Goal: Complete application form

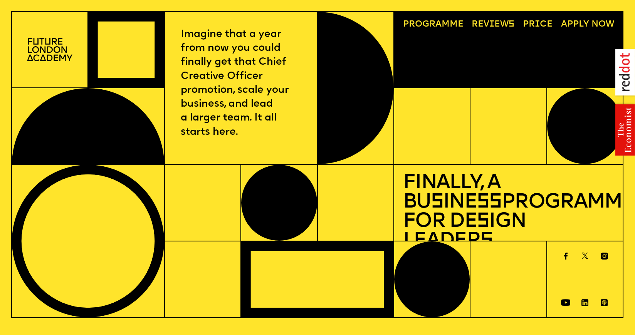
scroll to position [275, 0]
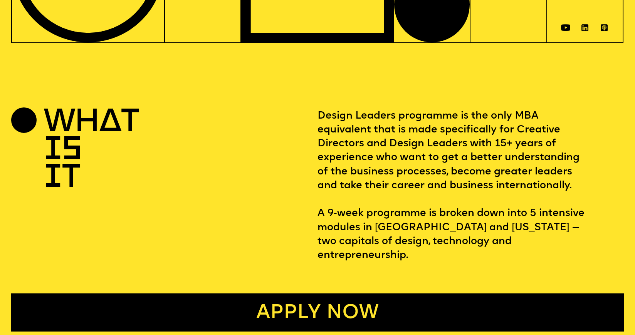
click at [367, 294] on link "Apply now" at bounding box center [317, 313] width 613 height 38
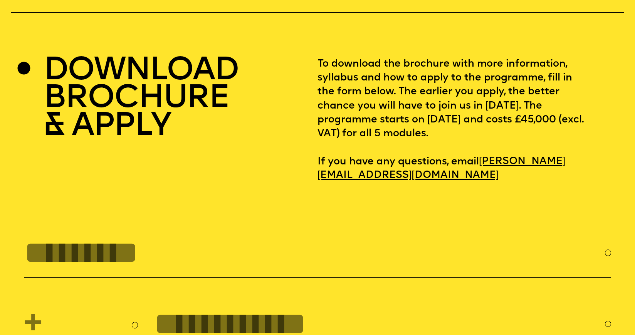
scroll to position [2692, 0]
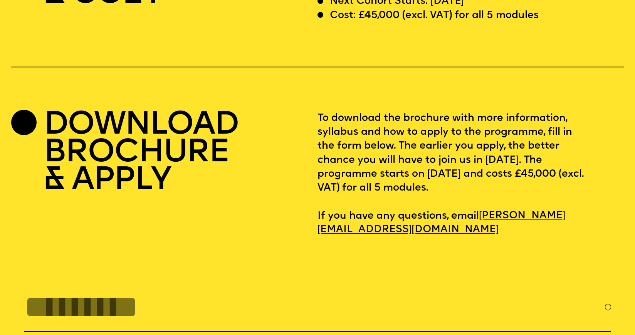
click at [337, 170] on p "To download the brochure with more information, syllabus and how to apply to th…" at bounding box center [471, 175] width 306 height 126
copy p "45,000"
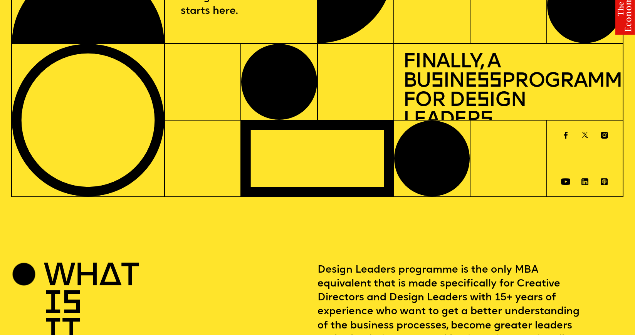
scroll to position [0, 0]
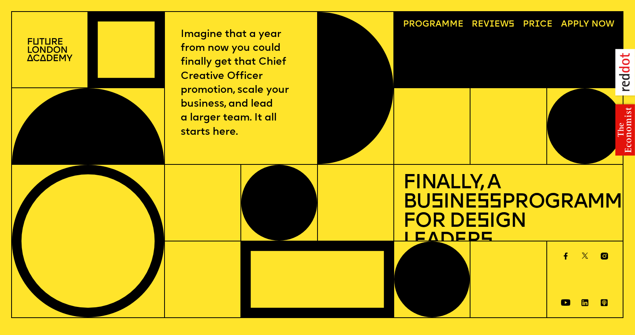
click at [52, 50] on img at bounding box center [50, 49] width 46 height 23
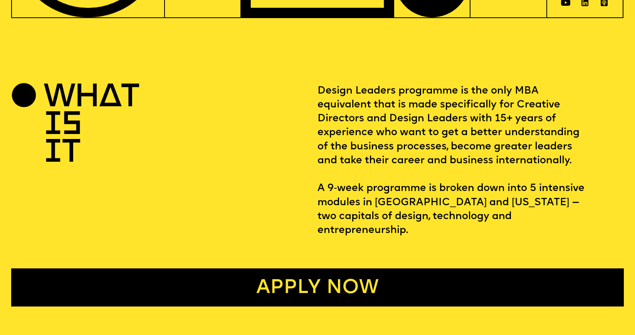
scroll to position [394, 0]
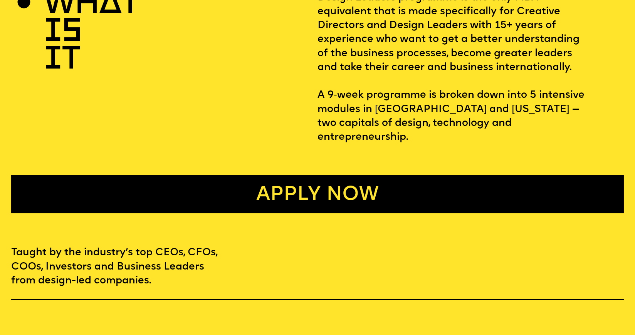
click at [412, 108] on p "Design Leaders programme is the only MBA equivalent that is made specifically f…" at bounding box center [471, 68] width 306 height 154
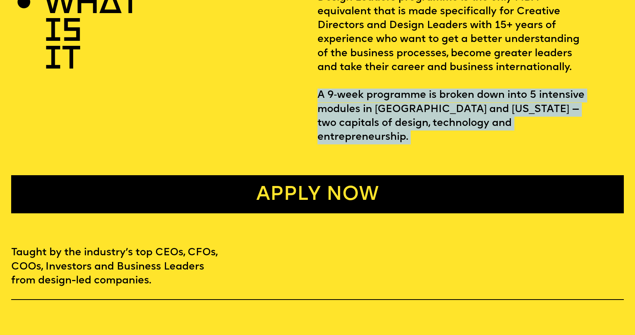
click at [412, 108] on p "Design Leaders programme is the only MBA equivalent that is made specifically f…" at bounding box center [471, 68] width 306 height 154
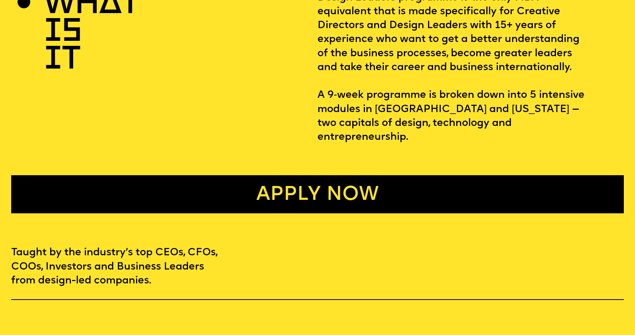
click at [500, 114] on p "Design Leaders programme is the only MBA equivalent that is made specifically f…" at bounding box center [471, 68] width 306 height 154
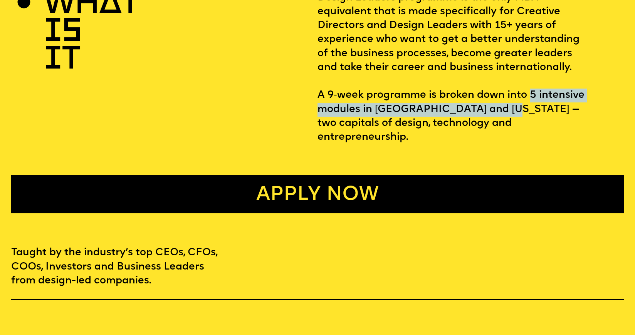
drag, startPoint x: 529, startPoint y: 93, endPoint x: 500, endPoint y: 108, distance: 33.3
click at [500, 108] on p "Design Leaders programme is the only MBA equivalent that is made specifically f…" at bounding box center [471, 68] width 306 height 154
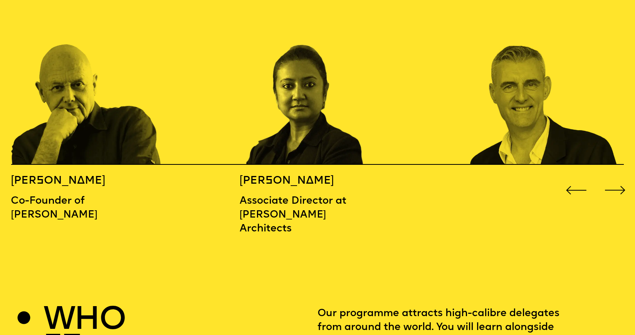
scroll to position [1013, 0]
click at [468, 121] on img "3 / 16" at bounding box center [544, 76] width 153 height 178
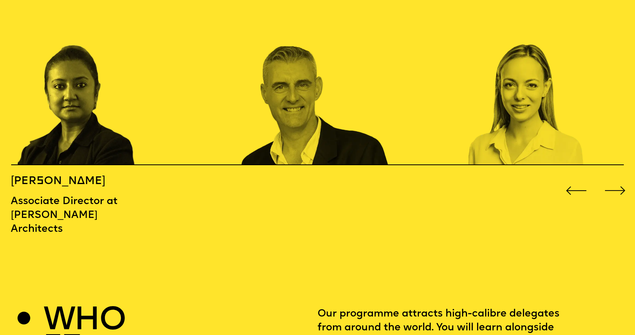
click at [293, 116] on img "3 / 16" at bounding box center [316, 76] width 153 height 178
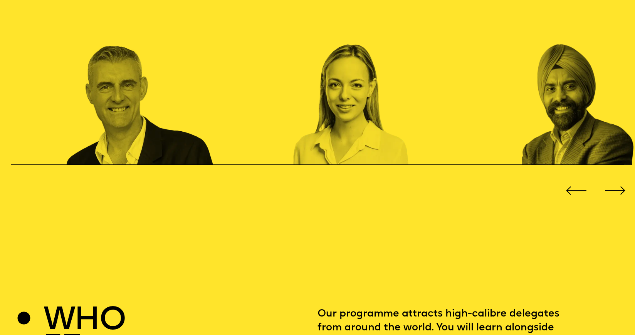
click at [311, 102] on img "4 / 16" at bounding box center [369, 76] width 153 height 178
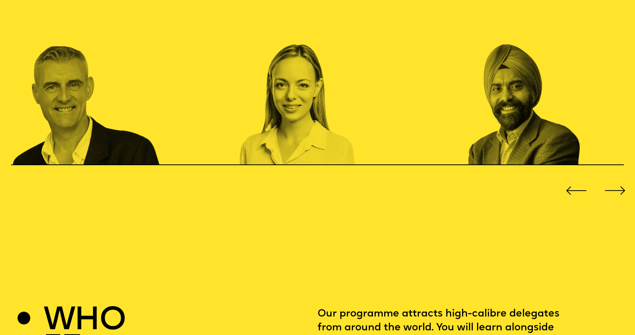
click at [516, 93] on img "5 / 16" at bounding box center [544, 76] width 153 height 178
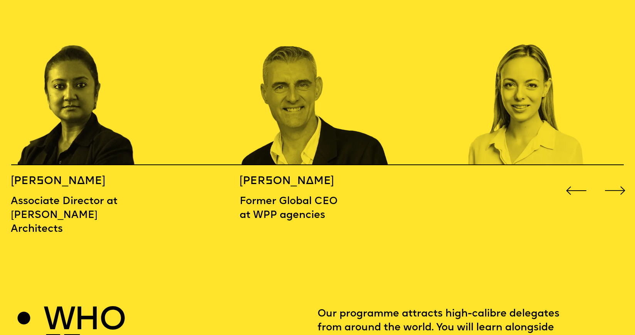
click at [609, 178] on div "Next slide" at bounding box center [614, 190] width 25 height 25
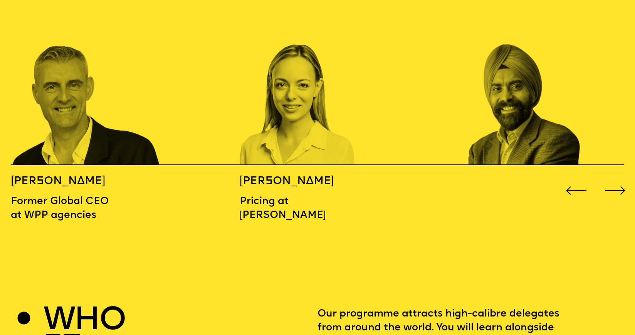
click at [609, 178] on div "Next slide" at bounding box center [614, 190] width 25 height 25
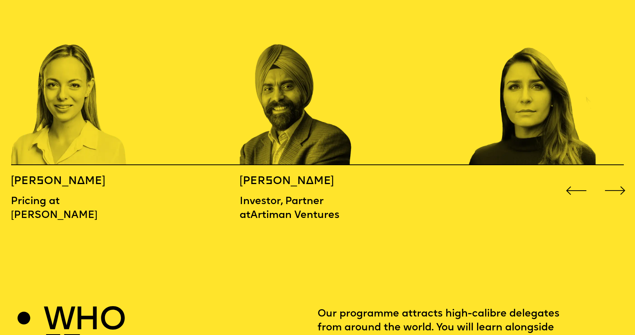
click at [609, 178] on div "Next slide" at bounding box center [614, 190] width 25 height 25
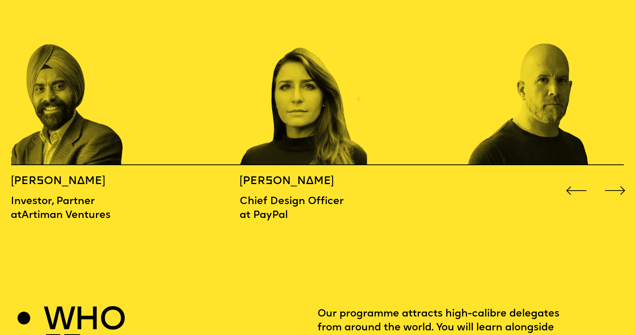
click at [609, 178] on div "Next slide" at bounding box center [614, 190] width 25 height 25
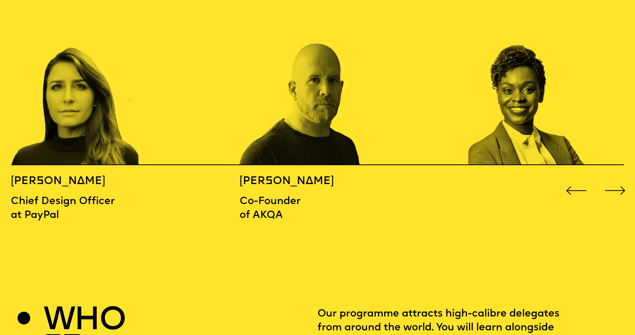
click at [609, 178] on div "Next slide" at bounding box center [614, 190] width 25 height 25
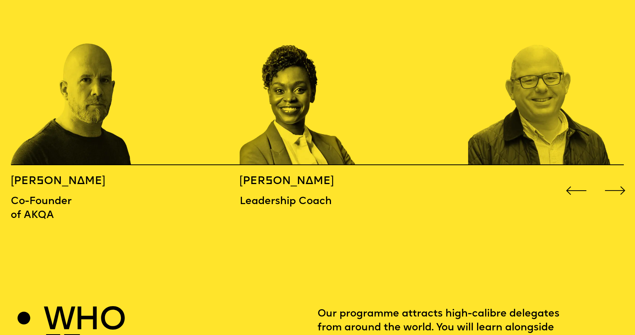
click at [609, 178] on div "Next slide" at bounding box center [614, 190] width 25 height 25
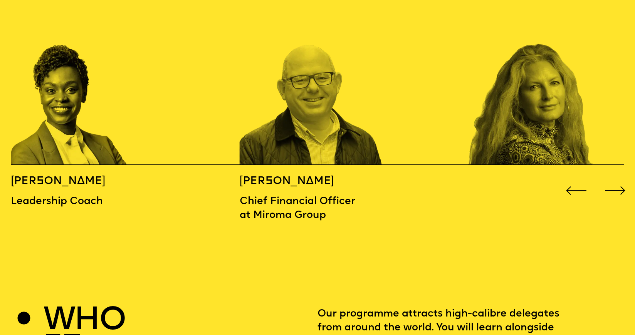
click at [609, 178] on div "Next slide" at bounding box center [614, 190] width 25 height 25
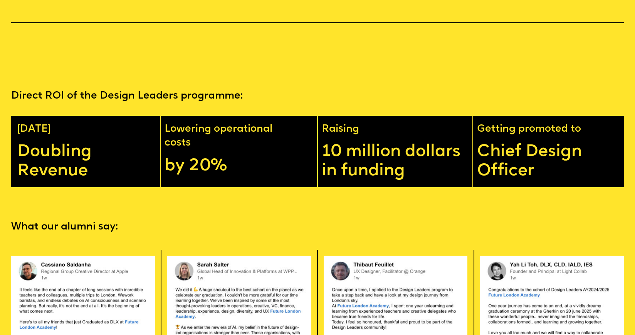
scroll to position [1353, 0]
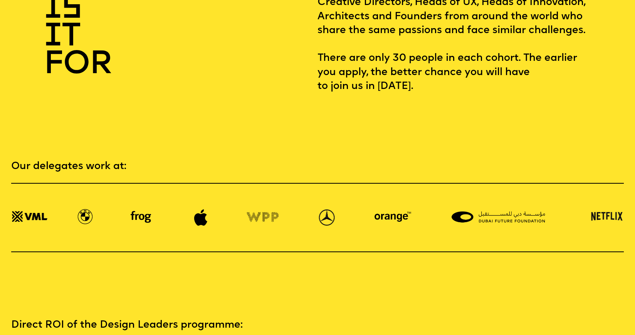
click at [579, 141] on section "Our delegates work at:" at bounding box center [317, 190] width 635 height 126
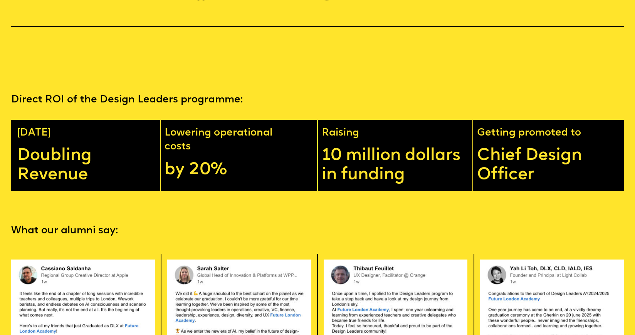
click at [130, 93] on p "Direct ROI of the Design Leaders programme:" at bounding box center [317, 100] width 613 height 14
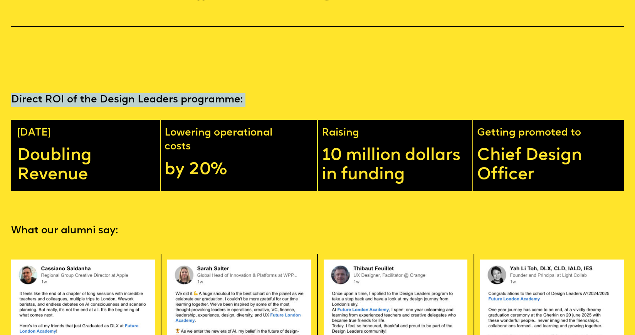
click at [130, 93] on p "Direct ROI of the Design Leaders programme:" at bounding box center [317, 100] width 613 height 14
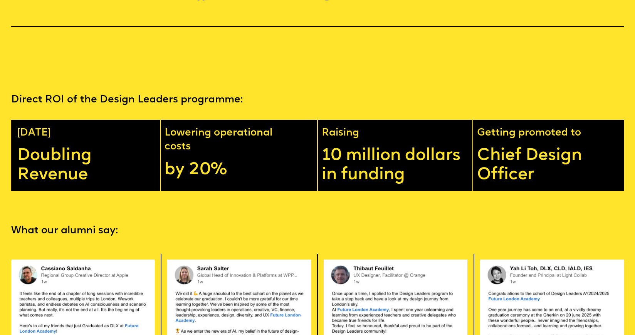
click at [241, 60] on section "Direct ROI of the Design Leaders programme: [DATE] Doubling Revenue Lowering op…" at bounding box center [317, 125] width 635 height 131
click at [356, 146] on p "10 million dollars in funding" at bounding box center [397, 165] width 151 height 38
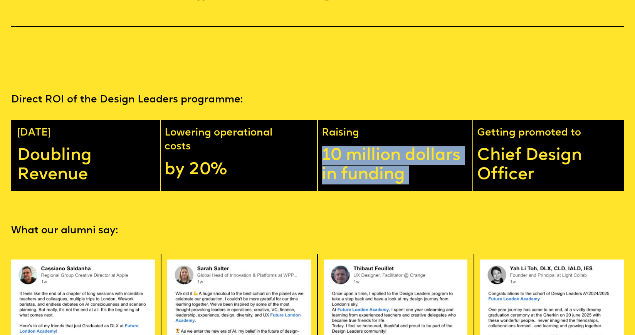
click at [356, 146] on p "10 million dollars in funding" at bounding box center [397, 165] width 151 height 38
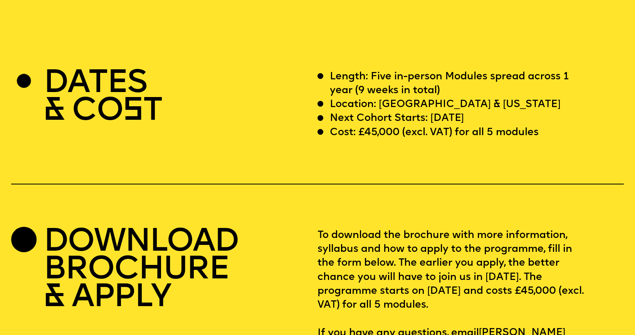
scroll to position [2452, 0]
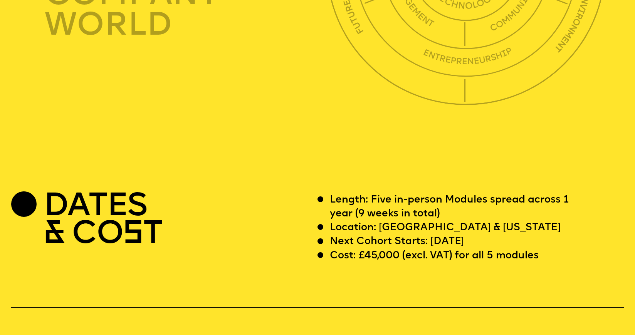
click at [376, 195] on p "Length: Five in-person Modules spread across 1 year (9 weeks in total)" at bounding box center [458, 207] width 256 height 28
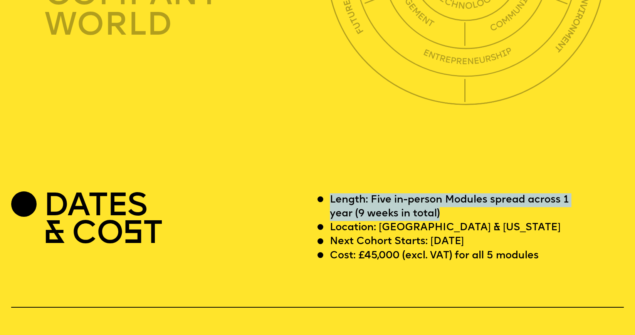
click at [376, 195] on p "Length: Five in-person Modules spread across 1 year (9 weeks in total)" at bounding box center [458, 207] width 256 height 28
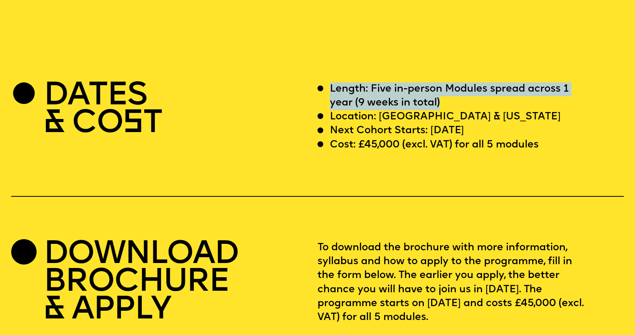
scroll to position [2680, 0]
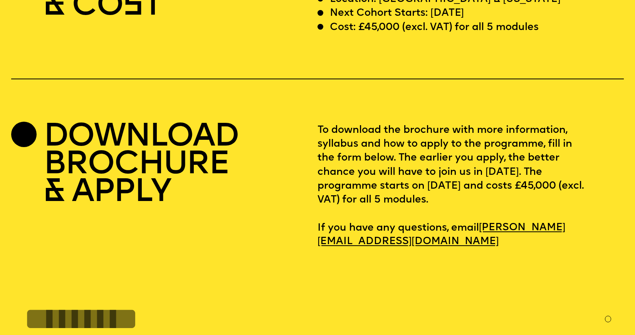
click at [370, 183] on p "To download the brochure with more information, syllabus and how to apply to th…" at bounding box center [471, 187] width 306 height 126
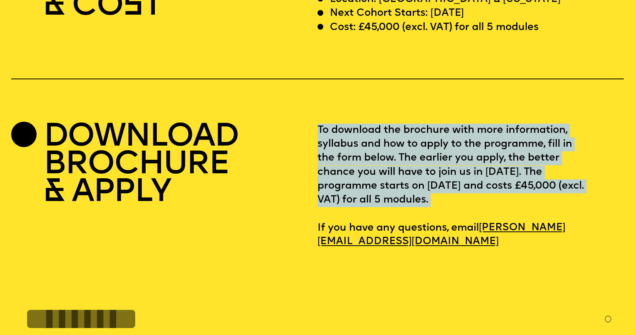
click at [370, 183] on p "To download the brochure with more information, syllabus and how to apply to th…" at bounding box center [471, 187] width 306 height 126
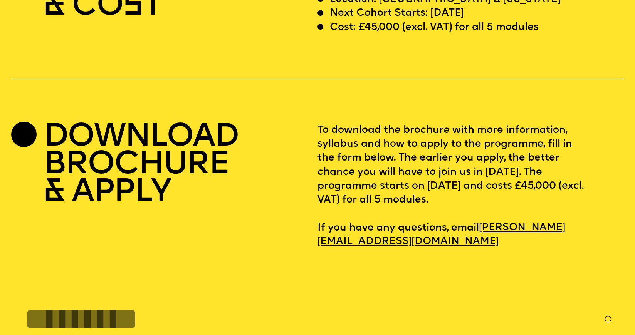
click at [389, 187] on p "To download the brochure with more information, syllabus and how to apply to th…" at bounding box center [471, 187] width 306 height 126
drag, startPoint x: 411, startPoint y: 185, endPoint x: 362, endPoint y: 185, distance: 49.3
click at [362, 185] on p "To download the brochure with more information, syllabus and how to apply to th…" at bounding box center [471, 187] width 306 height 126
click at [335, 188] on p "To download the brochure with more information, syllabus and how to apply to th…" at bounding box center [471, 187] width 306 height 126
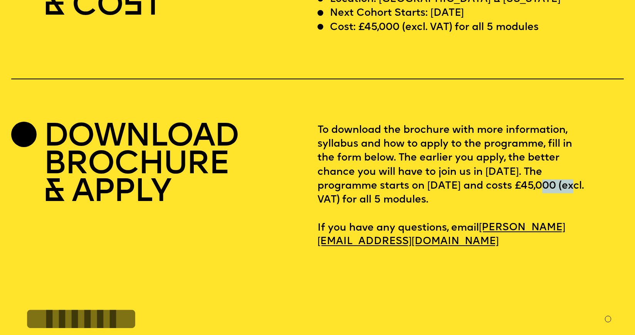
copy p "45,000"
click at [292, 152] on div "DOWNLOAD BROCHURE & APPLY" at bounding box center [164, 187] width 306 height 126
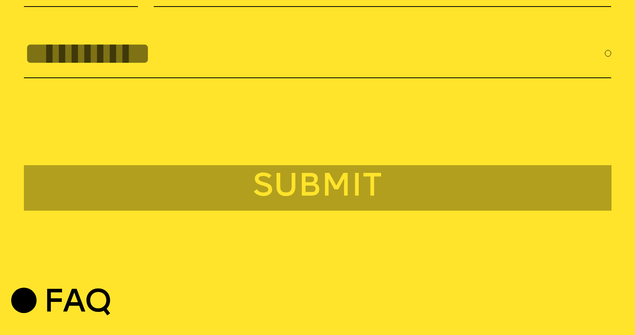
scroll to position [2863, 0]
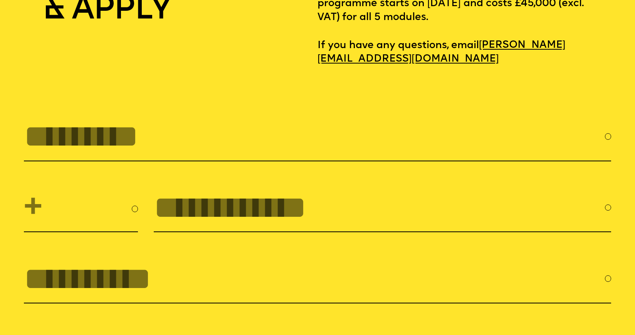
click at [151, 119] on input "Full Name *" at bounding box center [314, 136] width 581 height 35
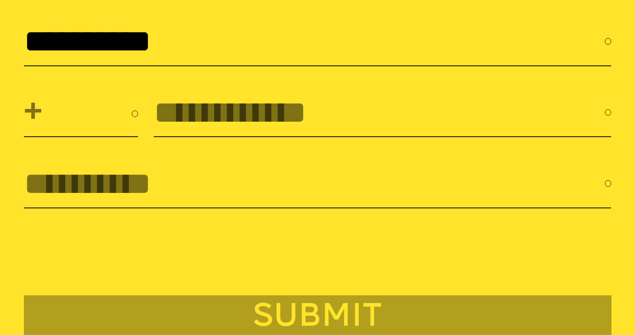
scroll to position [3003, 0]
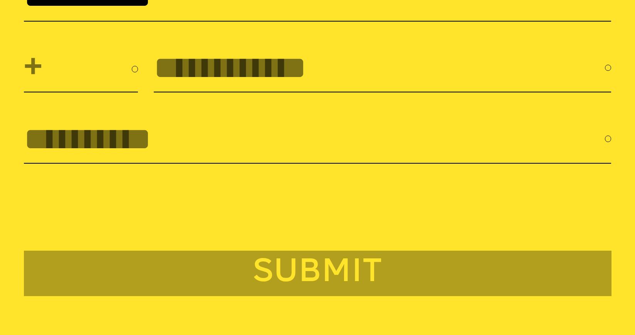
type input "**********"
click at [134, 152] on input "Email *" at bounding box center [314, 138] width 581 height 35
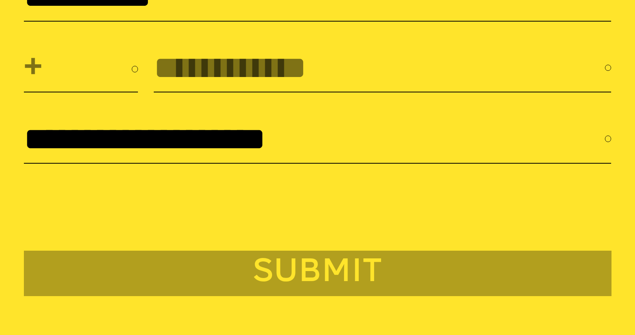
type input "**********"
click at [195, 260] on button "SUBMIT" at bounding box center [318, 273] width 588 height 45
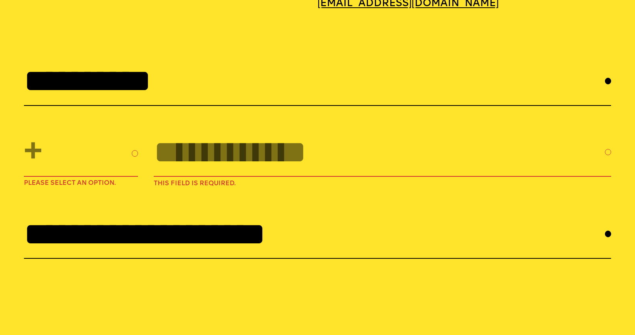
scroll to position [2823, 0]
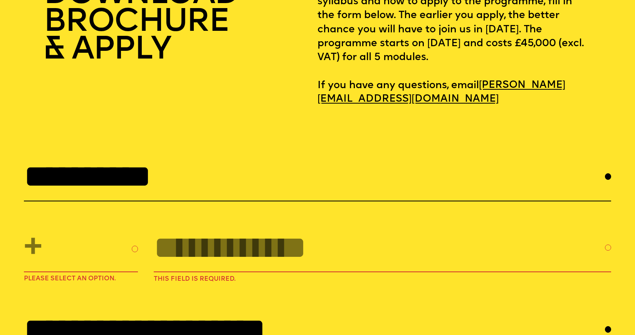
click at [89, 233] on select "**********" at bounding box center [78, 249] width 108 height 33
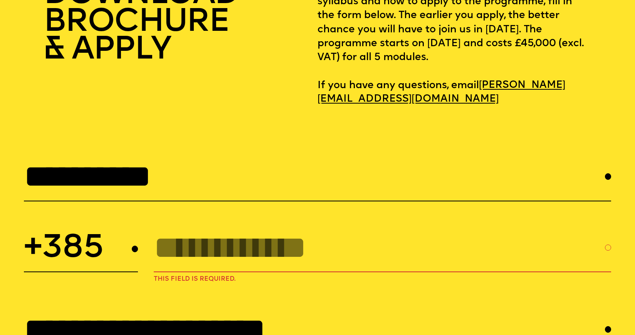
click at [73, 239] on select "**********" at bounding box center [78, 249] width 108 height 33
click at [121, 236] on select "**********" at bounding box center [78, 249] width 108 height 33
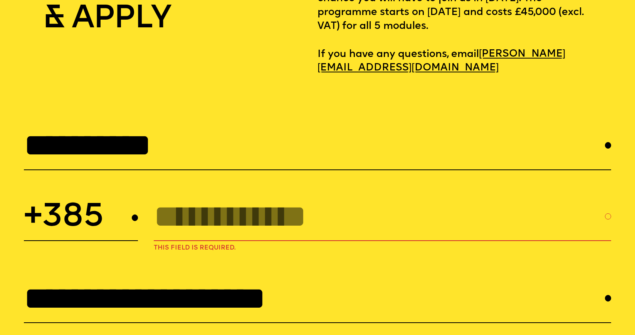
scroll to position [2883, 0]
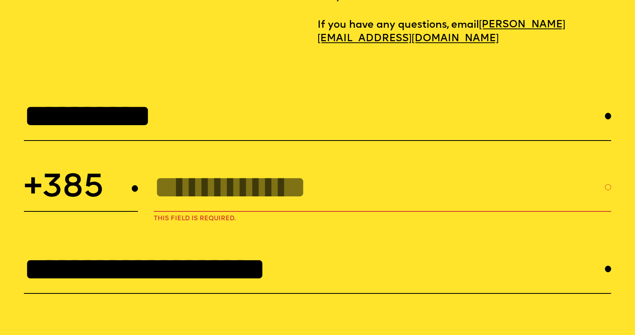
click at [114, 175] on select "**********" at bounding box center [78, 188] width 108 height 33
select select "****"
click at [219, 187] on input "Phone Number *" at bounding box center [379, 187] width 451 height 35
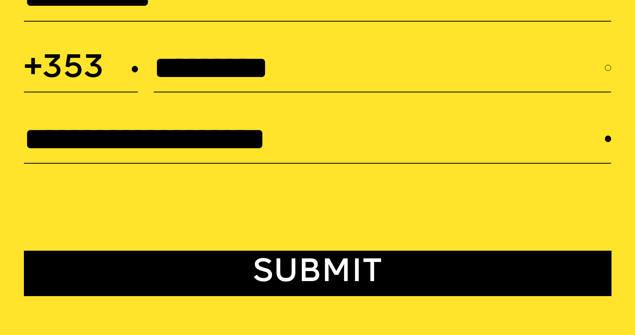
scroll to position [3148, 0]
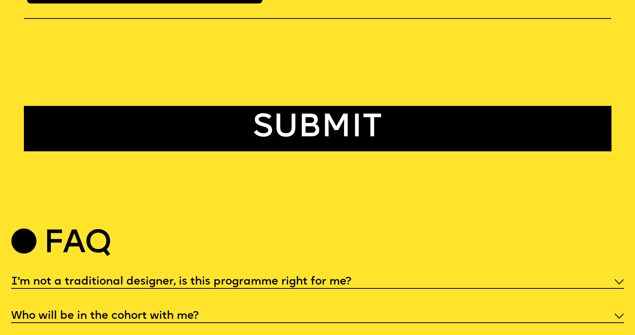
type input "*********"
click at [319, 114] on span "SUBMIT" at bounding box center [318, 128] width 130 height 33
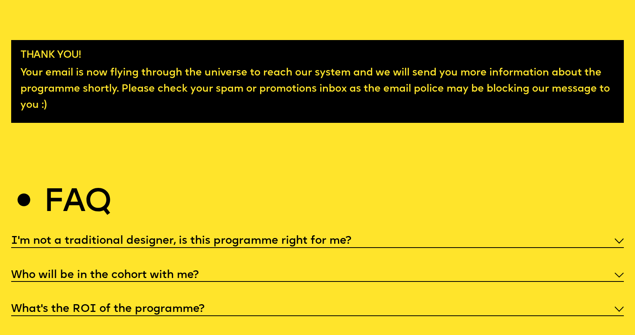
scroll to position [2979, 0]
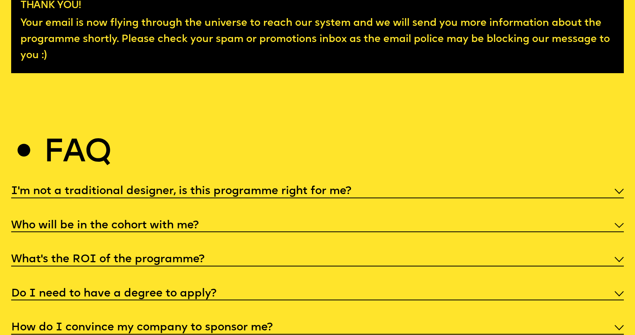
click at [286, 188] on h5 "I'm not a traditional designer, is this programme right for me?" at bounding box center [181, 192] width 340 height 8
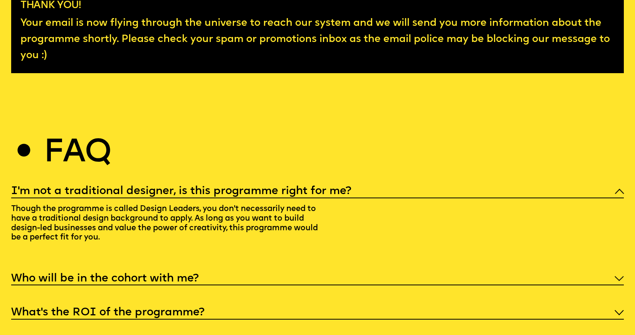
click at [286, 188] on h5 "I'm not a traditional designer, is this programme right for me?" at bounding box center [181, 192] width 340 height 8
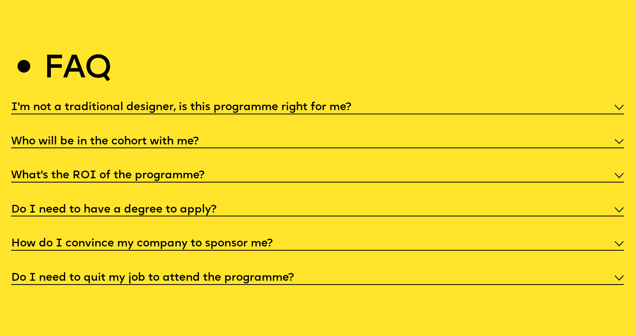
scroll to position [3181, 0]
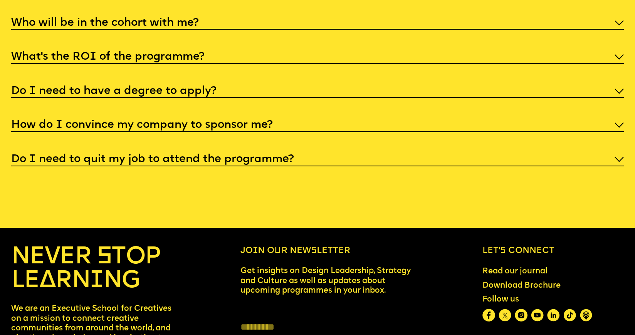
click at [176, 50] on div "I'm not a traditional designer, is this programme right for me? Though the prog…" at bounding box center [317, 73] width 613 height 186
click at [171, 53] on h5 "What’s the ROI of the programme?" at bounding box center [107, 57] width 193 height 8
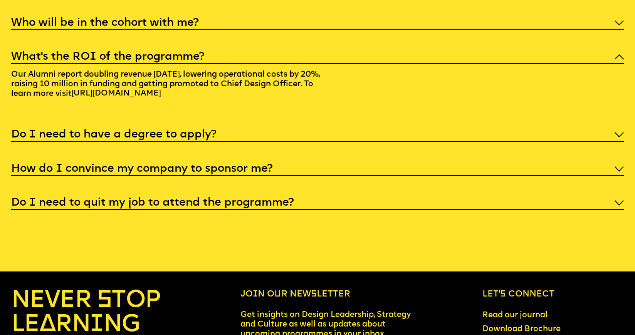
click at [154, 86] on link "[URL][DOMAIN_NAME]" at bounding box center [116, 94] width 98 height 17
click at [77, 199] on h5 "Do I need to quit my job to attend the programme?" at bounding box center [152, 203] width 283 height 8
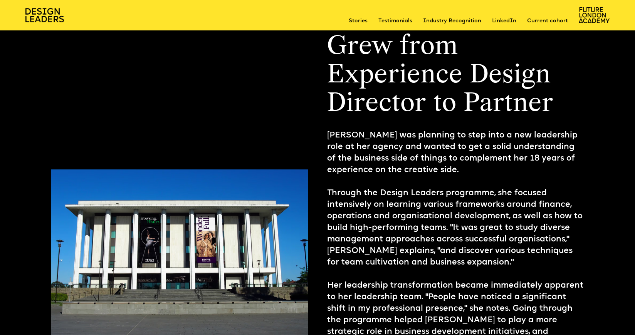
scroll to position [906, 0]
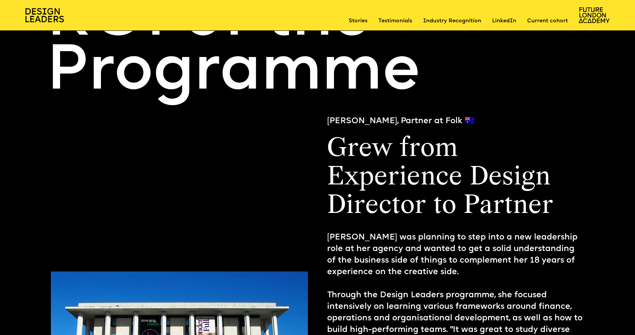
click at [390, 217] on h1 "Grew from Experience Design Director to Partner" at bounding box center [455, 178] width 257 height 86
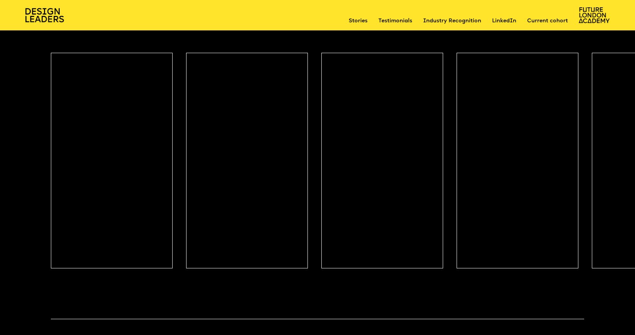
scroll to position [3814, 0]
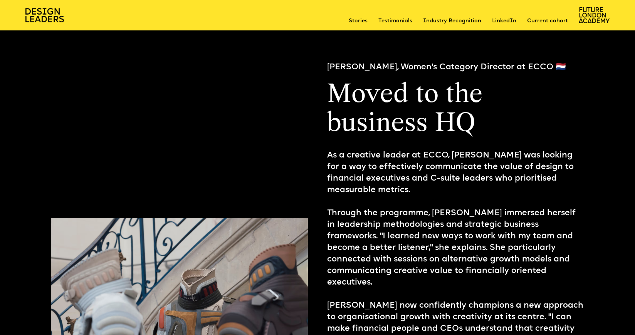
click at [411, 241] on div "As a creative leader at ECCO, [PERSON_NAME] was looking for a way to effectivel…" at bounding box center [455, 289] width 257 height 278
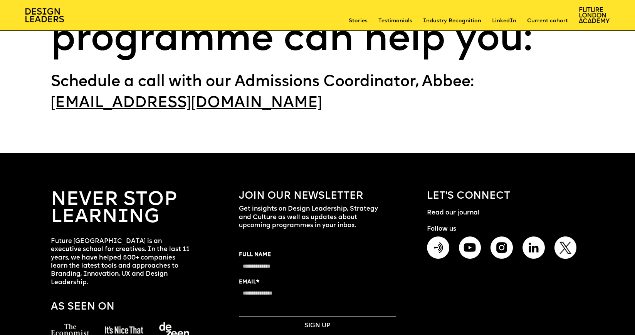
scroll to position [6645, 0]
